Goal: Information Seeking & Learning: Find specific fact

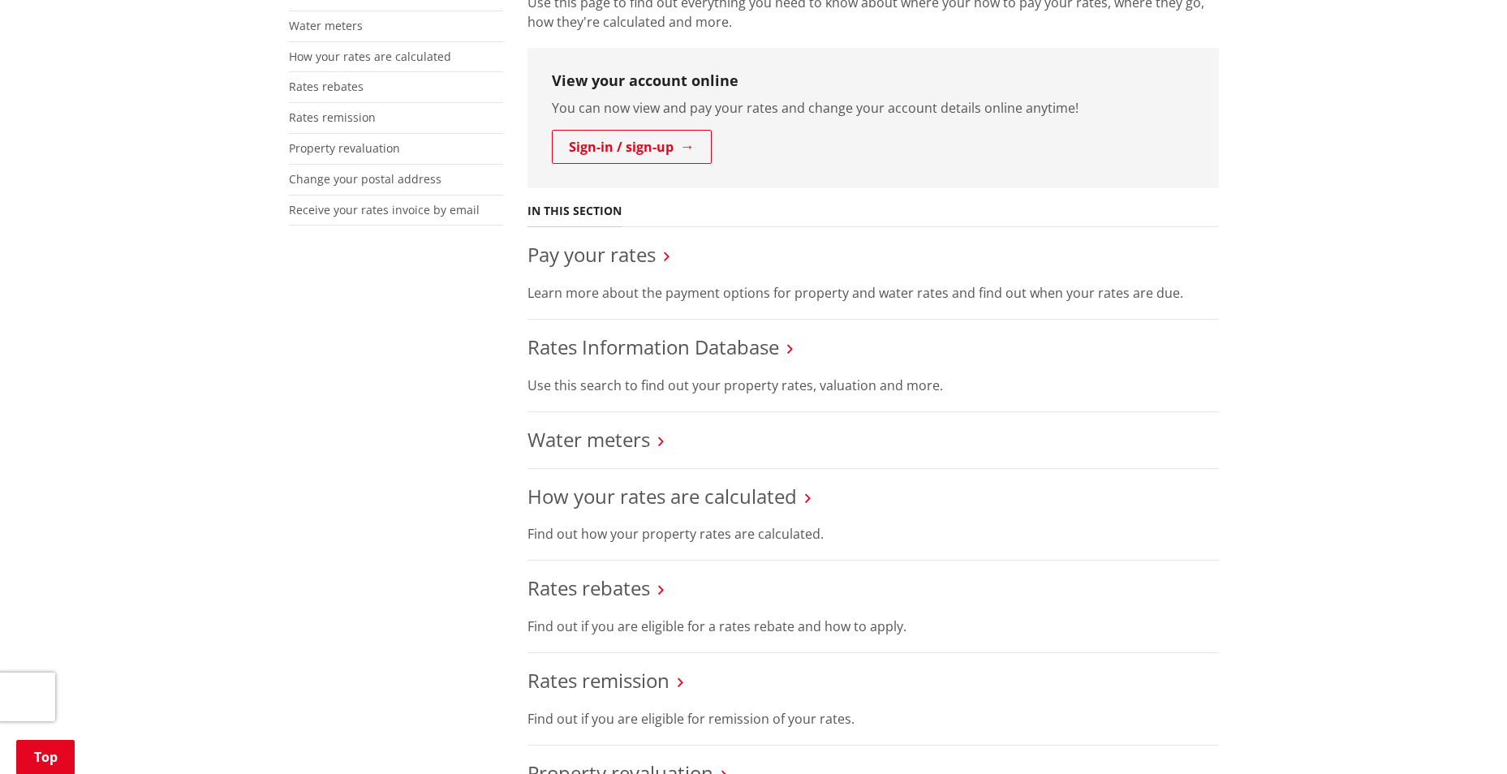
scroll to position [406, 0]
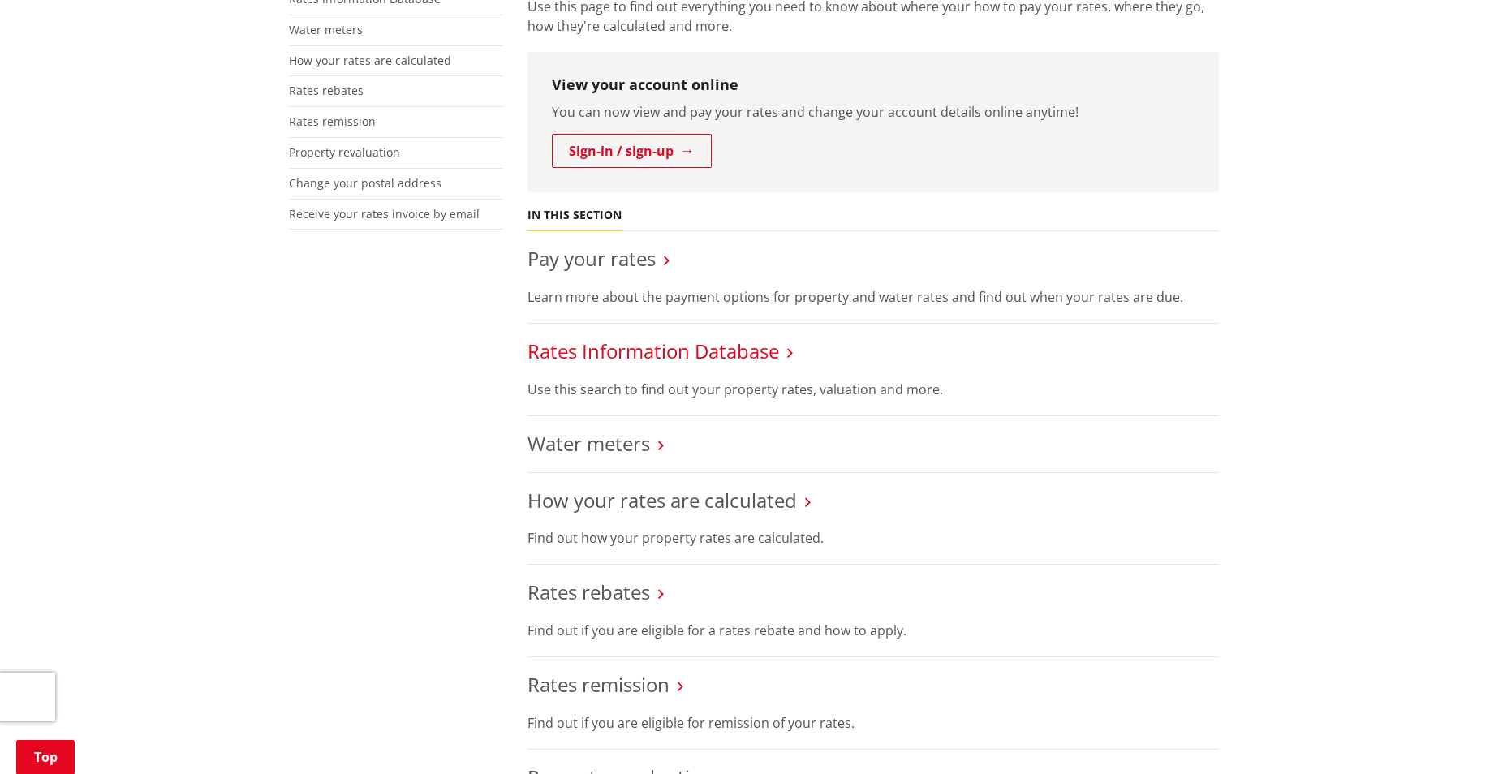
click at [610, 354] on link "Rates Information Database" at bounding box center [654, 351] width 252 height 27
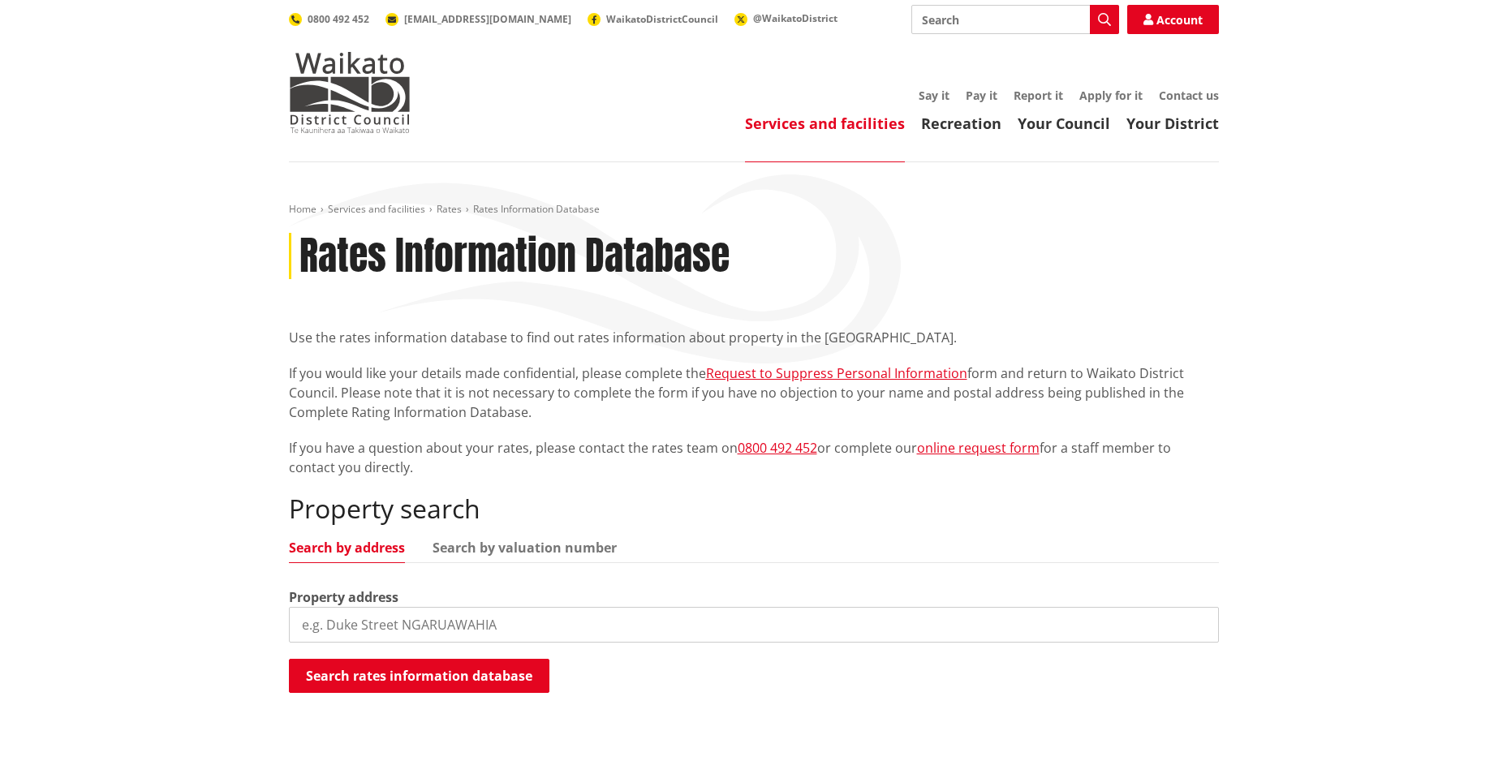
click at [505, 635] on input "search" at bounding box center [754, 625] width 930 height 36
paste input "Tamahere"
drag, startPoint x: 401, startPoint y: 627, endPoint x: -192, endPoint y: 512, distance: 603.4
click at [0, 512] on html "Skip to content Toggle search Toggle navigation Services and facilities Recreat…" at bounding box center [753, 746] width 1507 height 1493
type input "18B Cherry Lane"
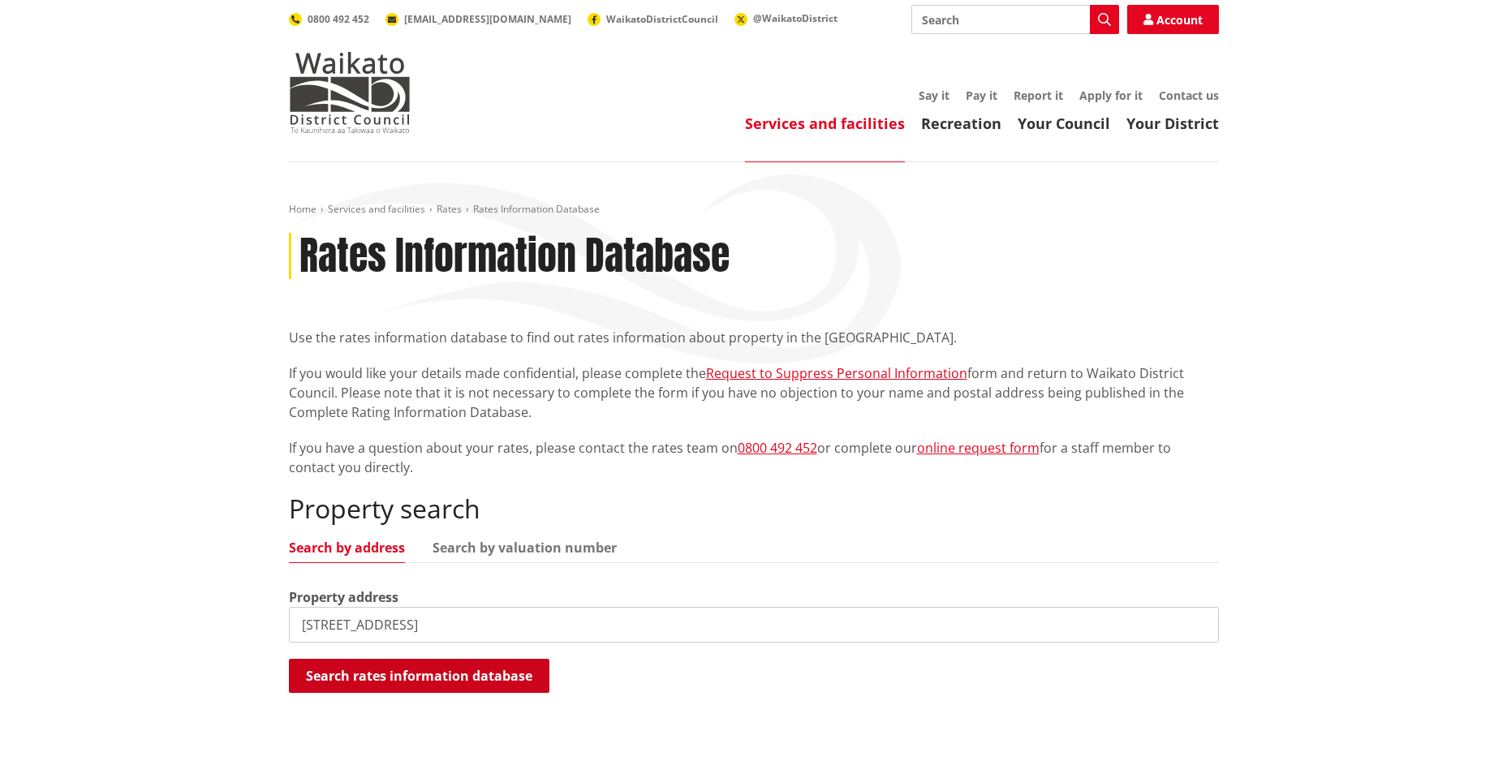
click at [494, 681] on button "Search rates information database" at bounding box center [419, 676] width 261 height 34
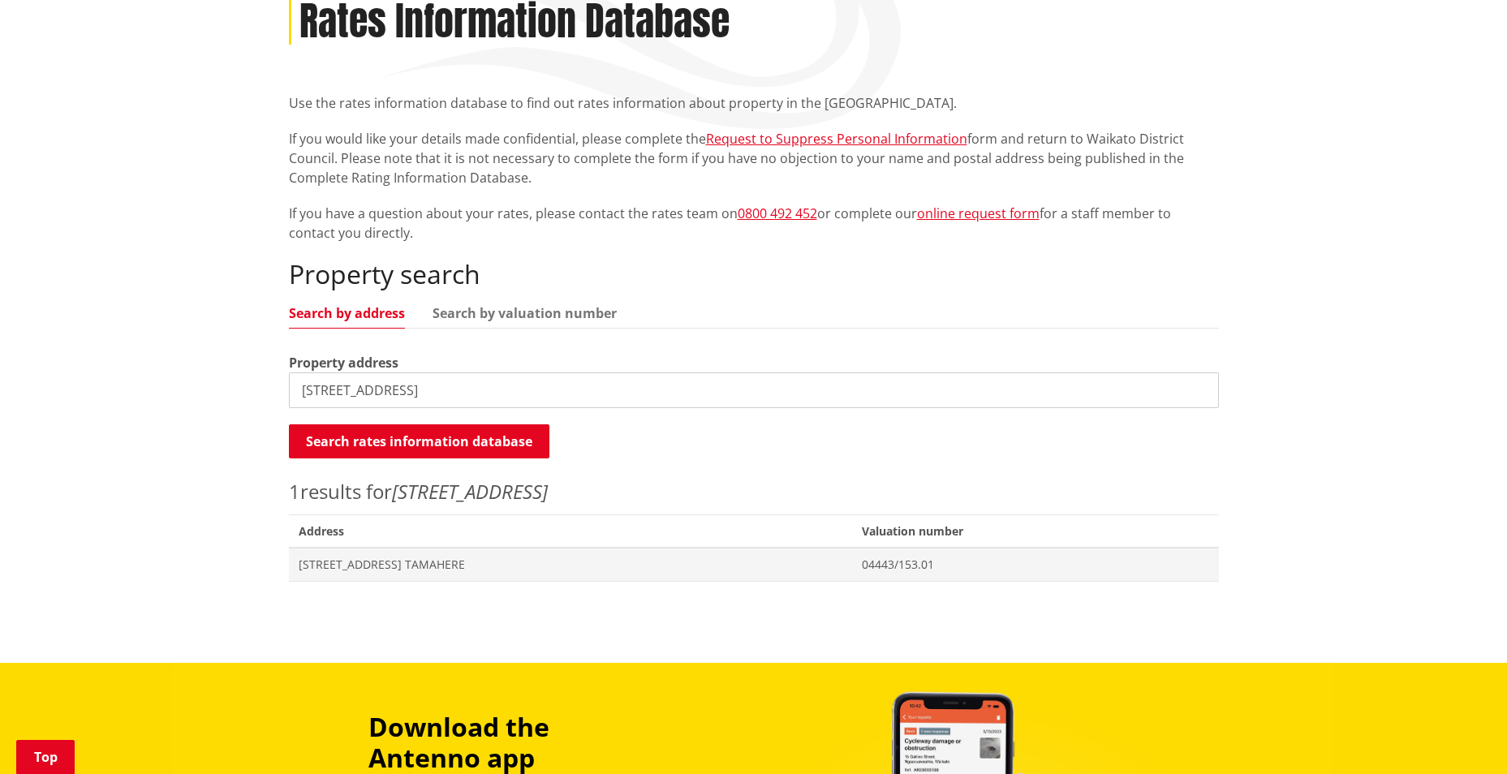
scroll to position [243, 0]
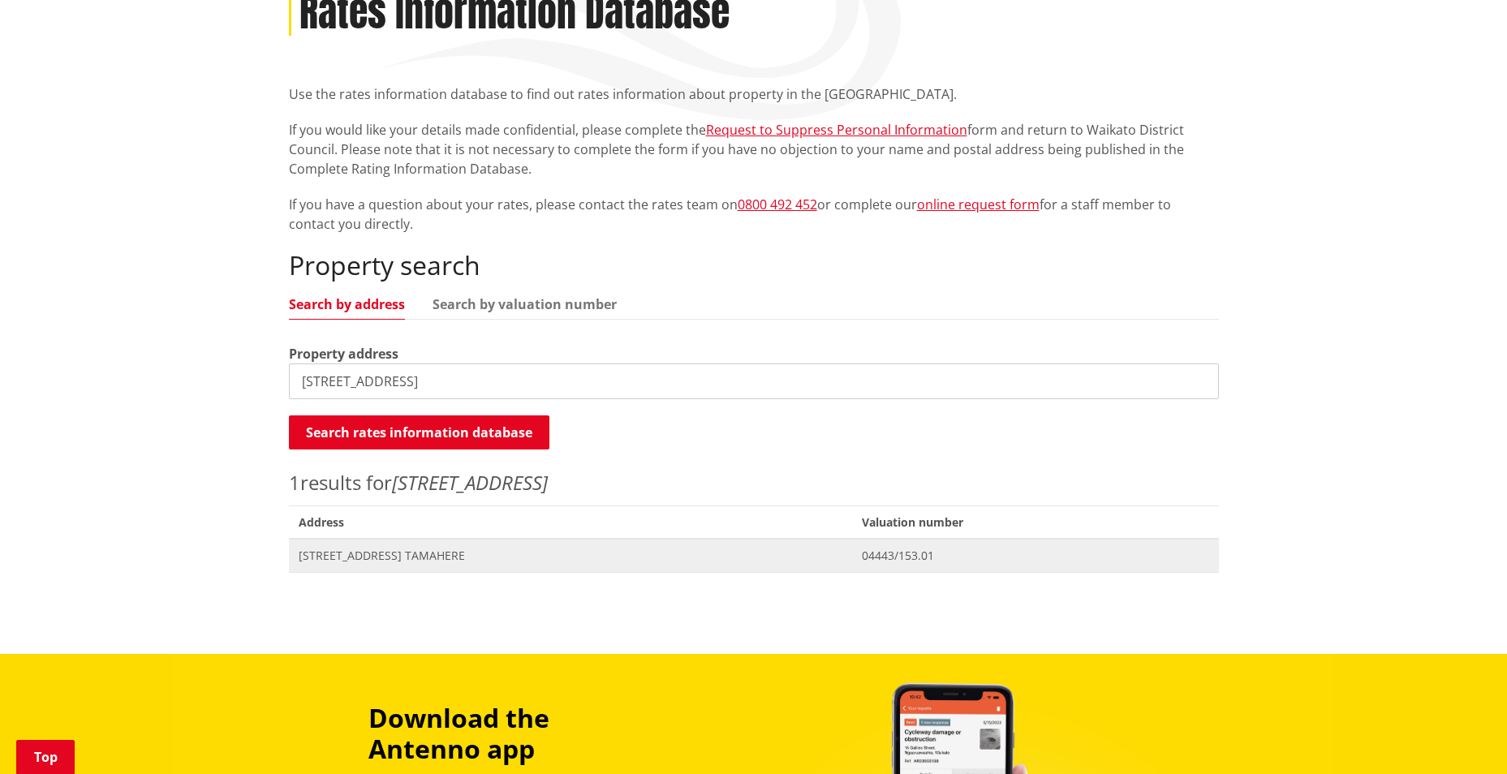
click at [343, 557] on span "[STREET_ADDRESS] TAMAHERE" at bounding box center [571, 556] width 544 height 16
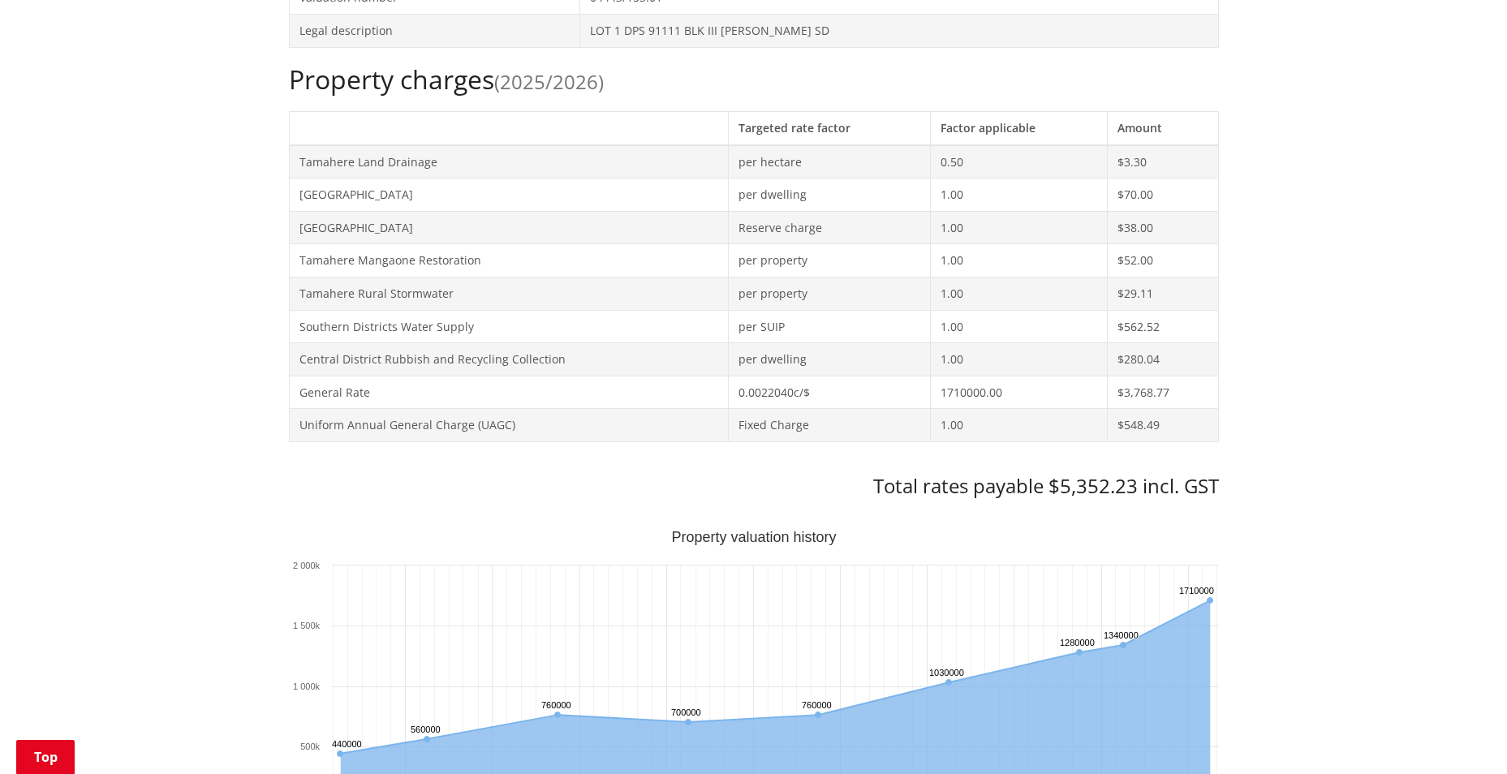
scroll to position [406, 0]
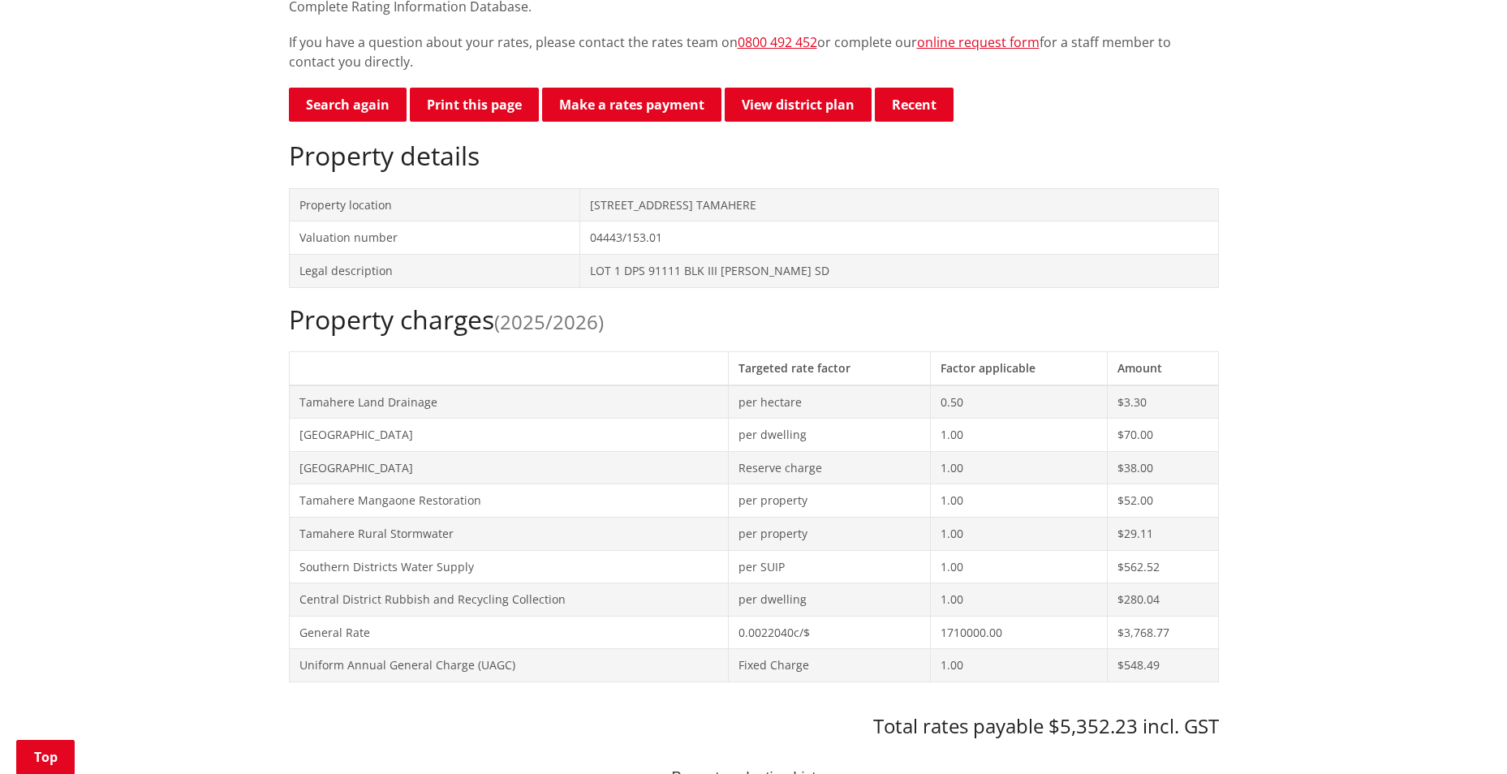
click at [419, 325] on h2 "Property charges (2025/2026)" at bounding box center [754, 319] width 930 height 31
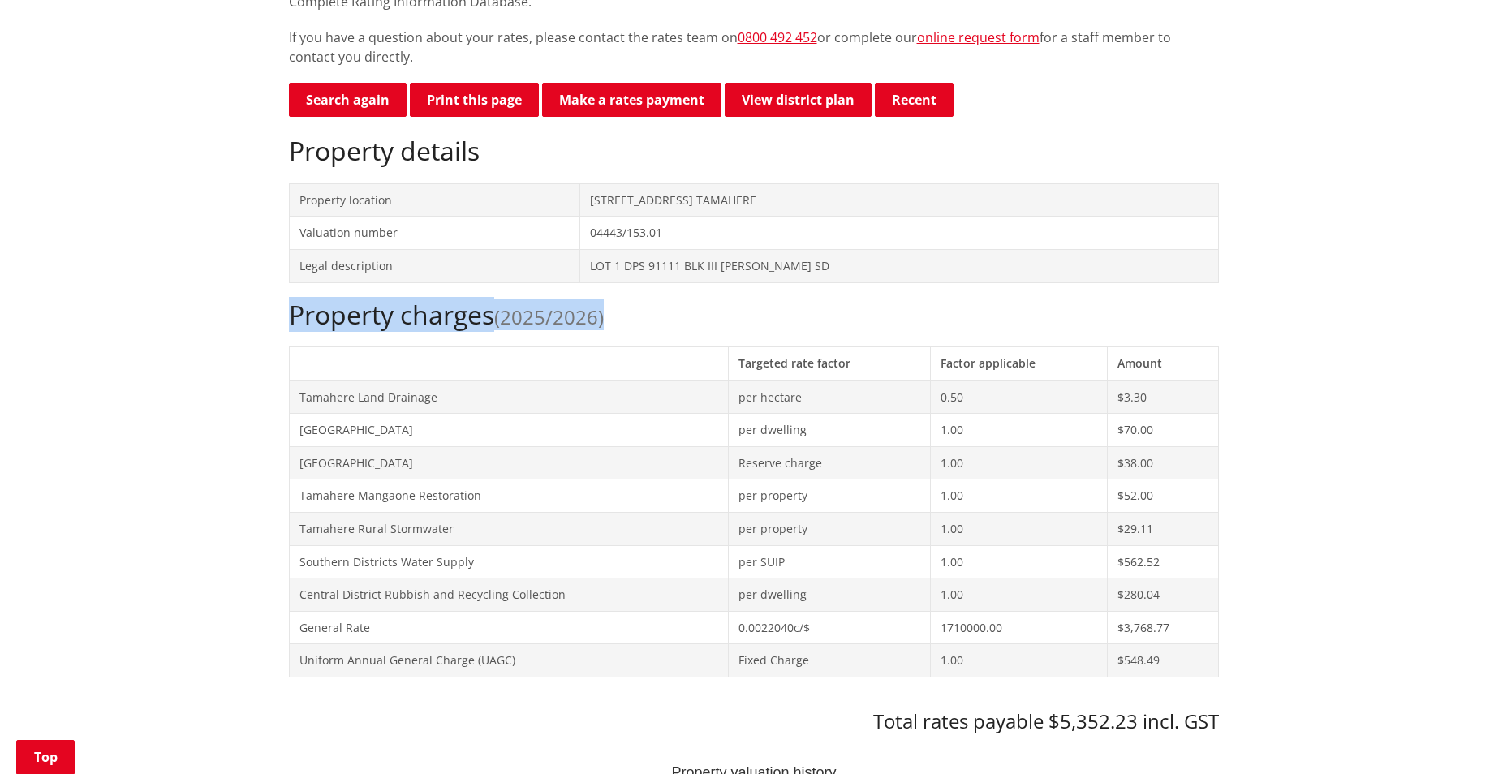
scroll to position [649, 0]
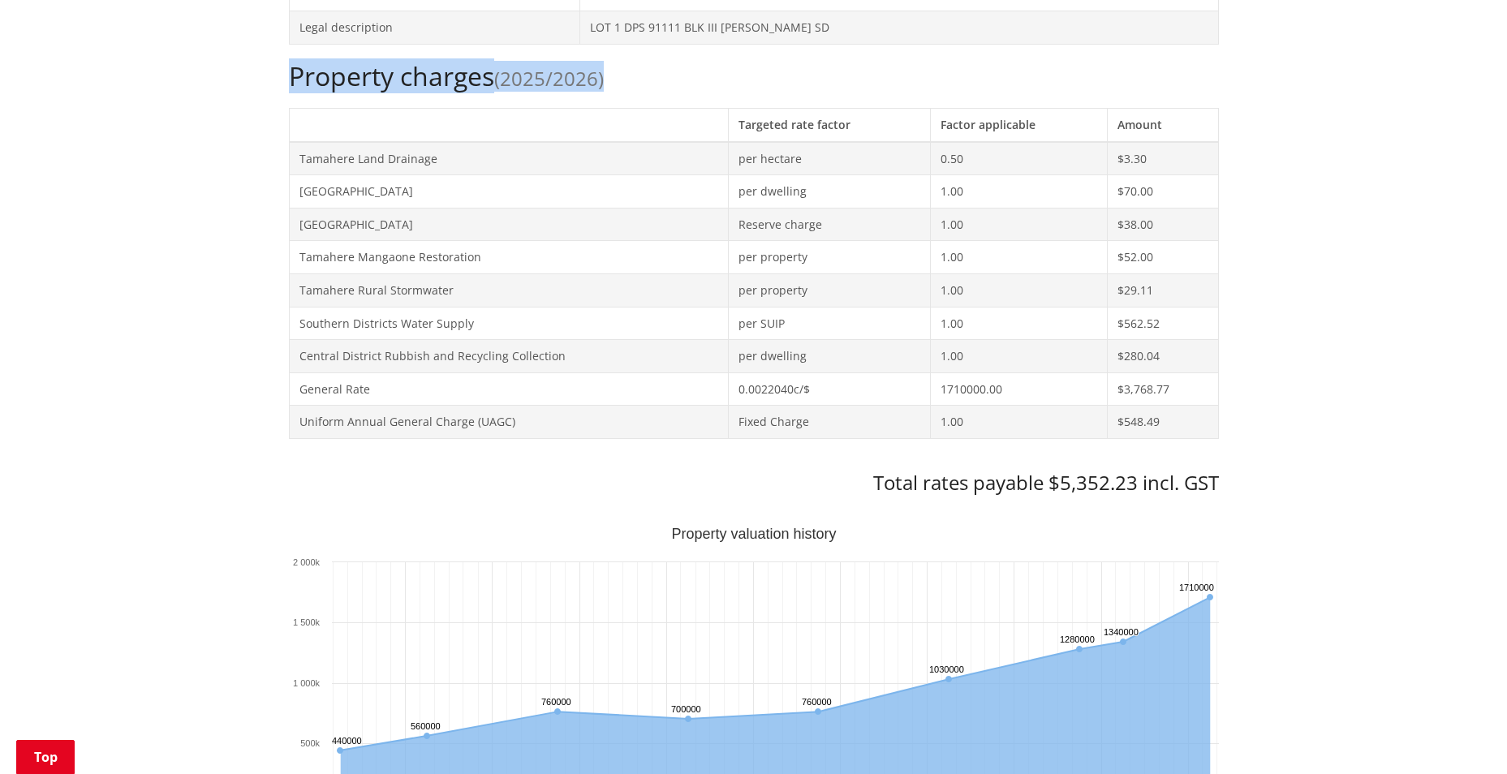
click at [1387, 403] on div "Home Services and facilities Rates Rates Information Database Rates Information…" at bounding box center [753, 666] width 1507 height 2307
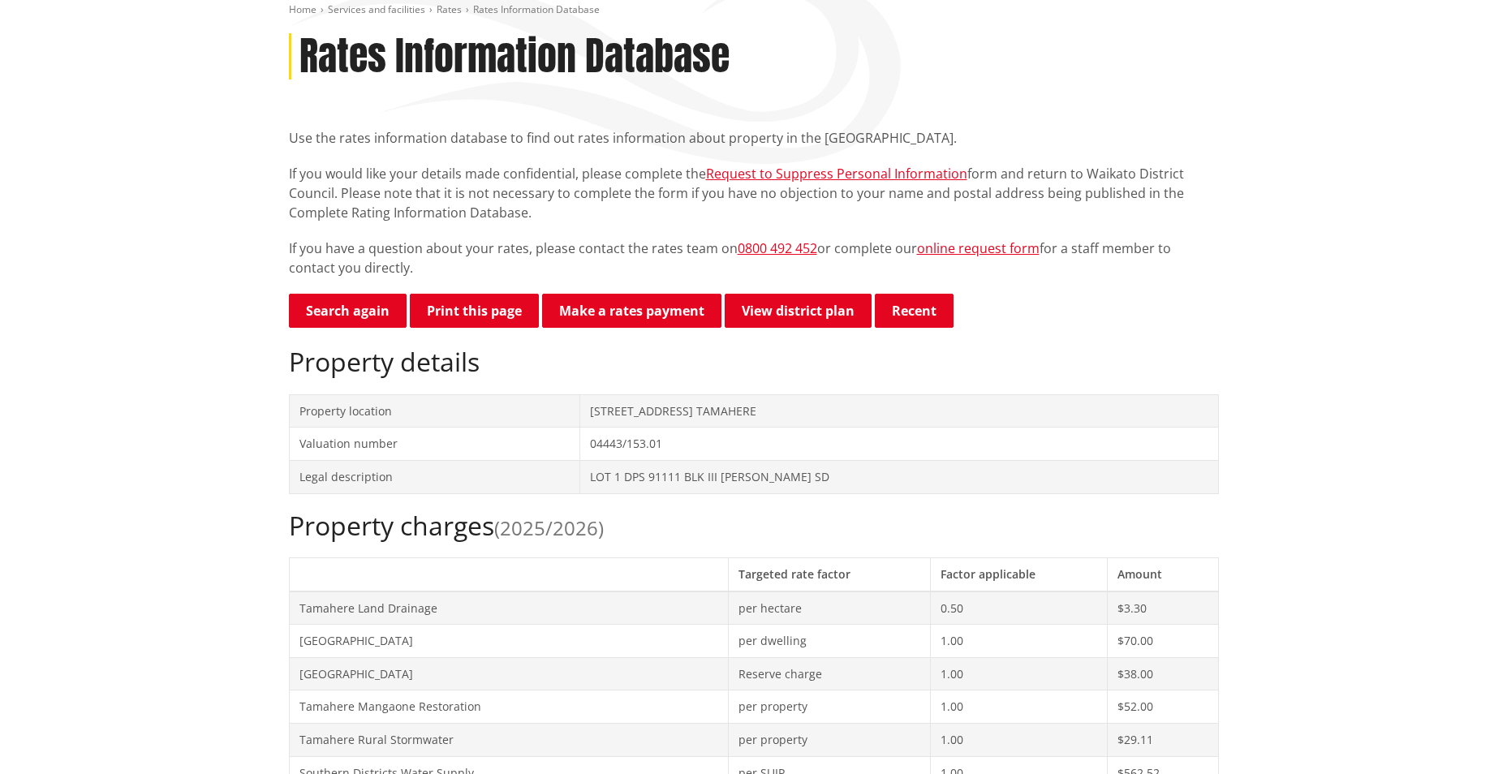
scroll to position [0, 0]
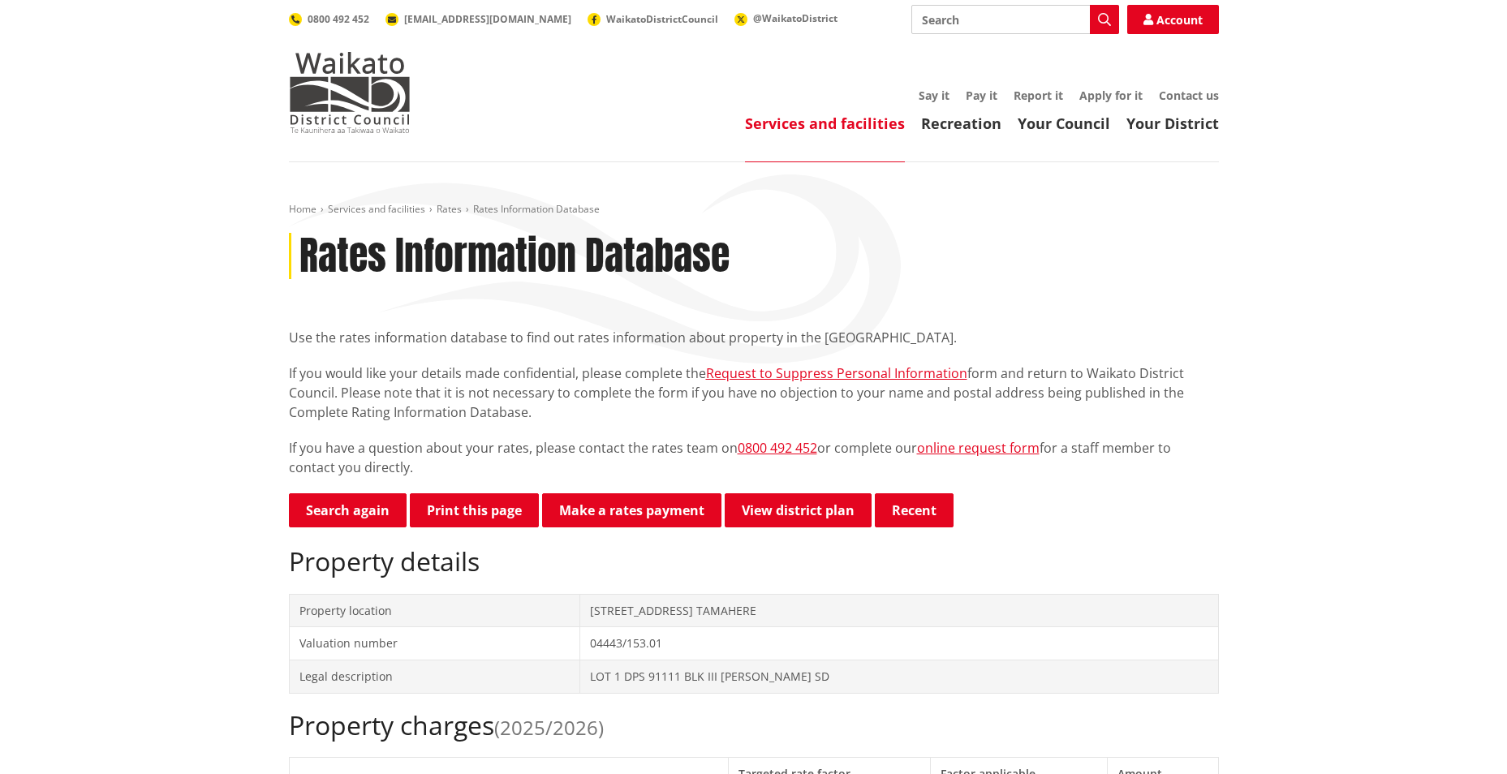
drag, startPoint x: 1350, startPoint y: 287, endPoint x: 1260, endPoint y: 23, distance: 279.5
